Goal: Information Seeking & Learning: Check status

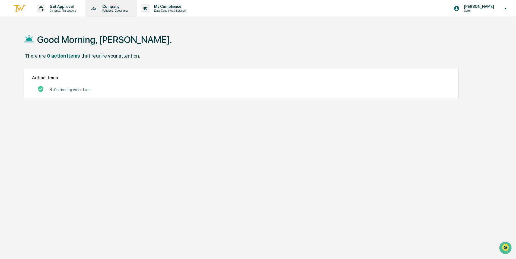
click at [117, 9] on p "Policies & Documents" at bounding box center [114, 11] width 33 height 4
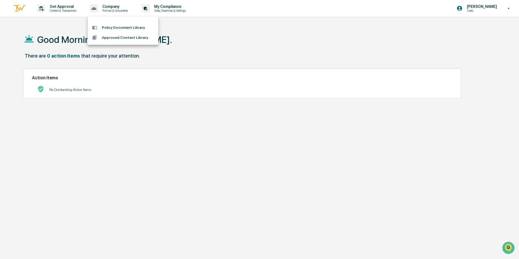
click at [174, 8] on div at bounding box center [259, 129] width 519 height 259
click at [174, 8] on p "My Compliance" at bounding box center [169, 6] width 39 height 4
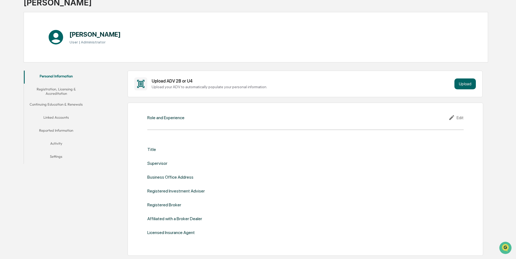
scroll to position [54, 0]
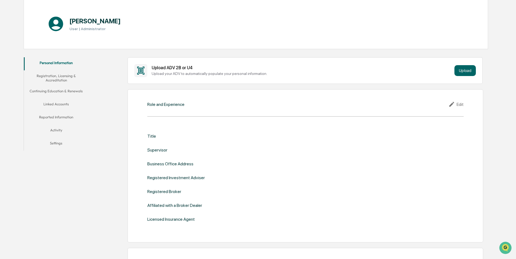
click at [50, 74] on button "Registration, Licensing & Accreditation" at bounding box center [56, 77] width 65 height 15
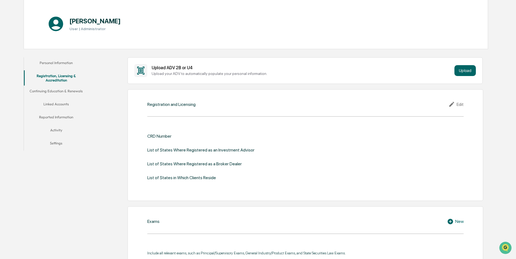
click at [56, 89] on button "Continuing Education & Renewals" at bounding box center [56, 91] width 65 height 13
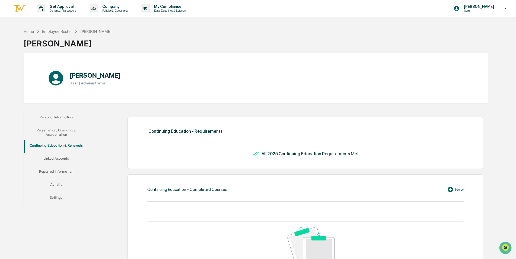
click at [59, 157] on button "Linked Accounts" at bounding box center [56, 159] width 65 height 13
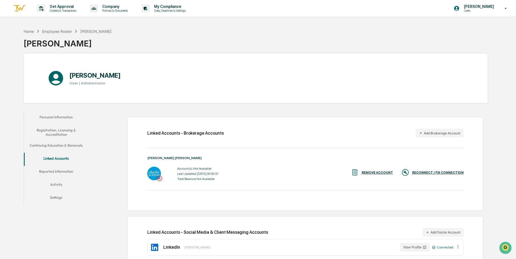
click at [57, 183] on button "Activity" at bounding box center [56, 185] width 65 height 13
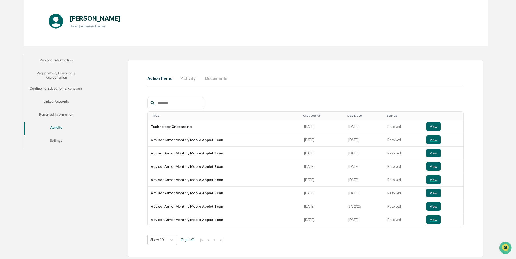
scroll to position [58, 0]
click at [191, 77] on button "Activity" at bounding box center [188, 77] width 24 height 13
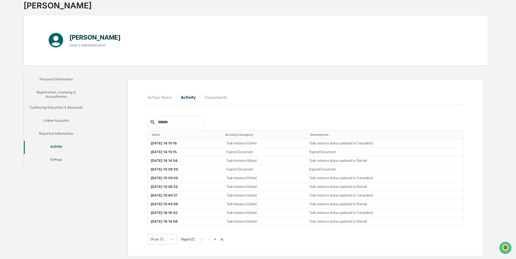
scroll to position [38, 0]
click at [217, 96] on button "Documents" at bounding box center [215, 97] width 31 height 13
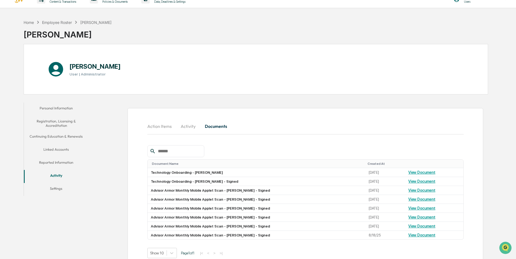
scroll to position [0, 0]
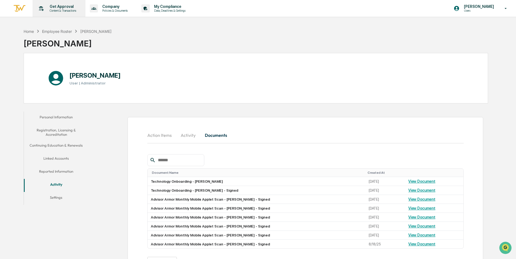
click at [63, 7] on p "Get Approval" at bounding box center [62, 6] width 34 height 4
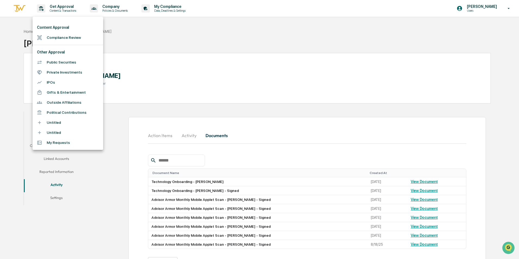
click at [163, 90] on div at bounding box center [259, 129] width 519 height 259
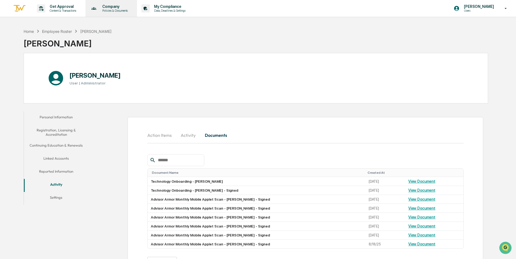
click at [116, 8] on p "Company" at bounding box center [114, 6] width 33 height 4
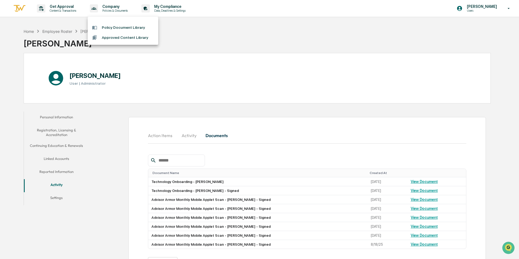
click at [197, 32] on div at bounding box center [259, 129] width 519 height 259
click at [480, 45] on div "Home Employee Roster [PERSON_NAME] [PERSON_NAME]" at bounding box center [256, 39] width 464 height 27
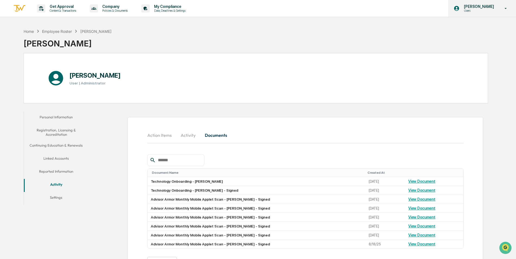
click at [481, 7] on p "[PERSON_NAME]" at bounding box center [478, 6] width 37 height 4
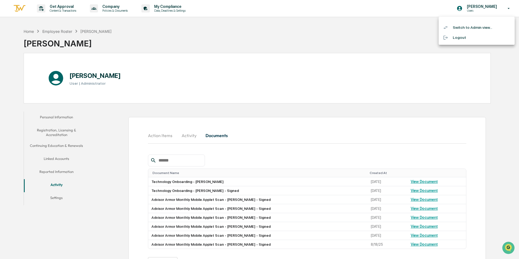
click at [392, 33] on div at bounding box center [259, 129] width 519 height 259
click at [20, 5] on img at bounding box center [19, 8] width 13 height 9
